Goal: Information Seeking & Learning: Learn about a topic

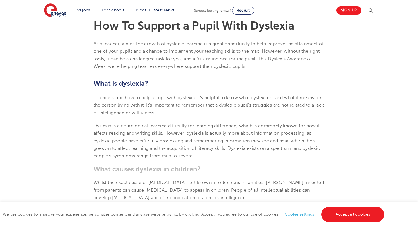
scroll to position [191, 0]
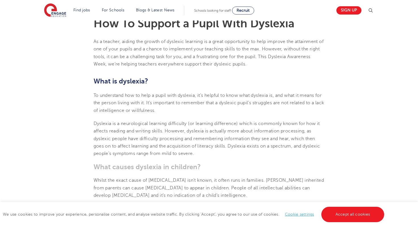
click at [155, 53] on p "As a teacher, aiding the growth of dyslexic learning is a great opportunity to …" at bounding box center [209, 53] width 231 height 30
click at [103, 112] on span "To understand how to help a pupil with dyslexia, it’s helpful to know what dysl…" at bounding box center [209, 103] width 231 height 20
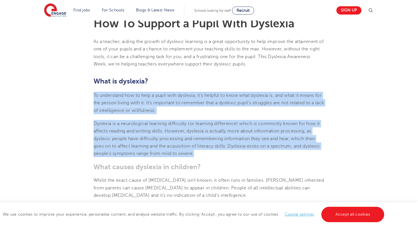
drag, startPoint x: 94, startPoint y: 94, endPoint x: 199, endPoint y: 155, distance: 121.5
copy section "To understand how to help a pupil with [MEDICAL_DATA], it’s helpful to know wha…"
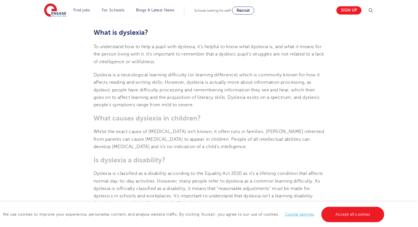
scroll to position [243, 0]
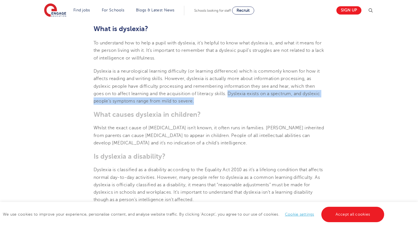
drag, startPoint x: 230, startPoint y: 93, endPoint x: 237, endPoint y: 105, distance: 13.2
click at [238, 105] on p "Dyslexia is a neurological learning difficulty (or learning difference) which i…" at bounding box center [209, 85] width 231 height 37
copy span "[MEDICAL_DATA] exists on a spectrum, and dyslexic people’s symptoms range from …"
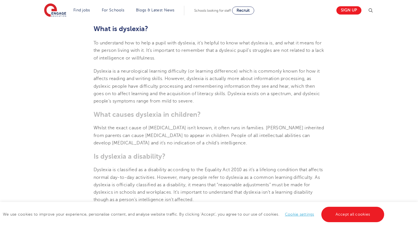
click at [277, 93] on span "Dyslexia is a neurological learning difficulty (or learning difference) which i…" at bounding box center [207, 86] width 227 height 35
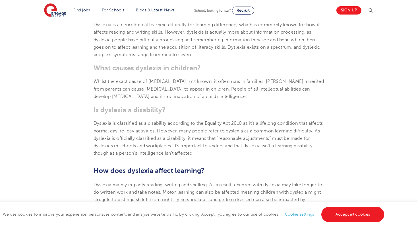
scroll to position [0, 0]
